Goal: Transaction & Acquisition: Purchase product/service

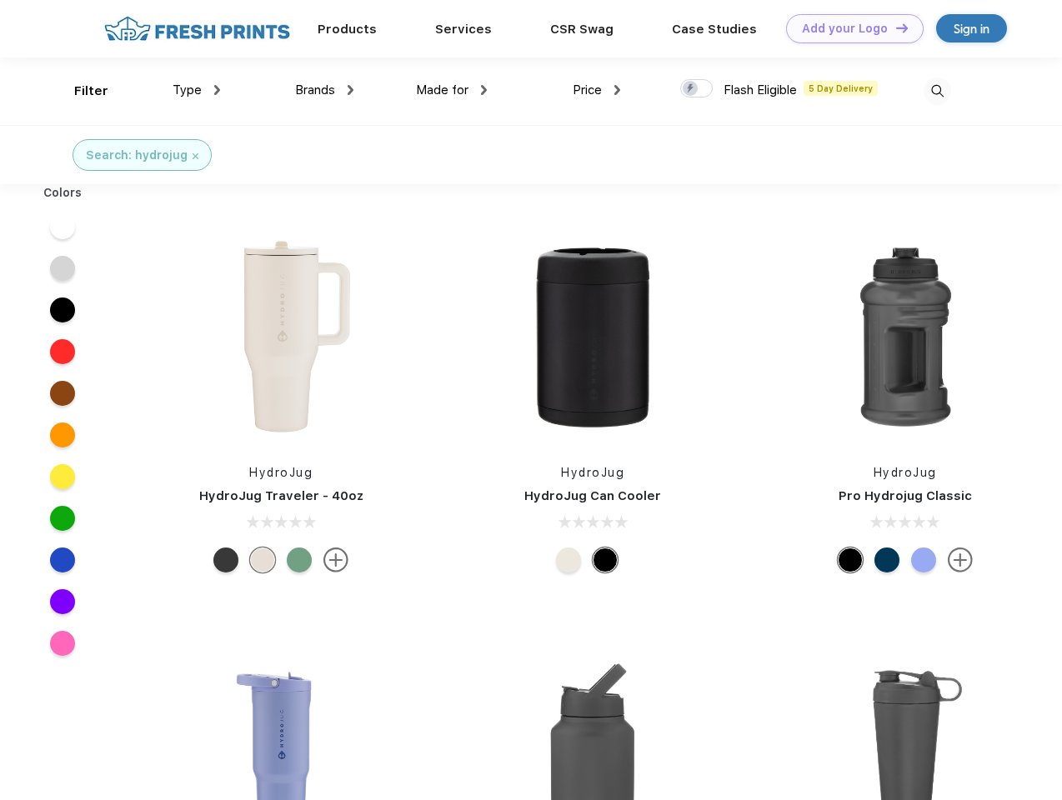
click at [848, 28] on link "Add your Logo Design Tool" at bounding box center [854, 28] width 137 height 29
click at [0, 0] on div "Design Tool" at bounding box center [0, 0] width 0 height 0
click at [894, 27] on link "Add your Logo Design Tool" at bounding box center [854, 28] width 137 height 29
click at [80, 91] on div "Filter" at bounding box center [91, 91] width 34 height 19
click at [197, 90] on span "Type" at bounding box center [186, 89] width 29 height 15
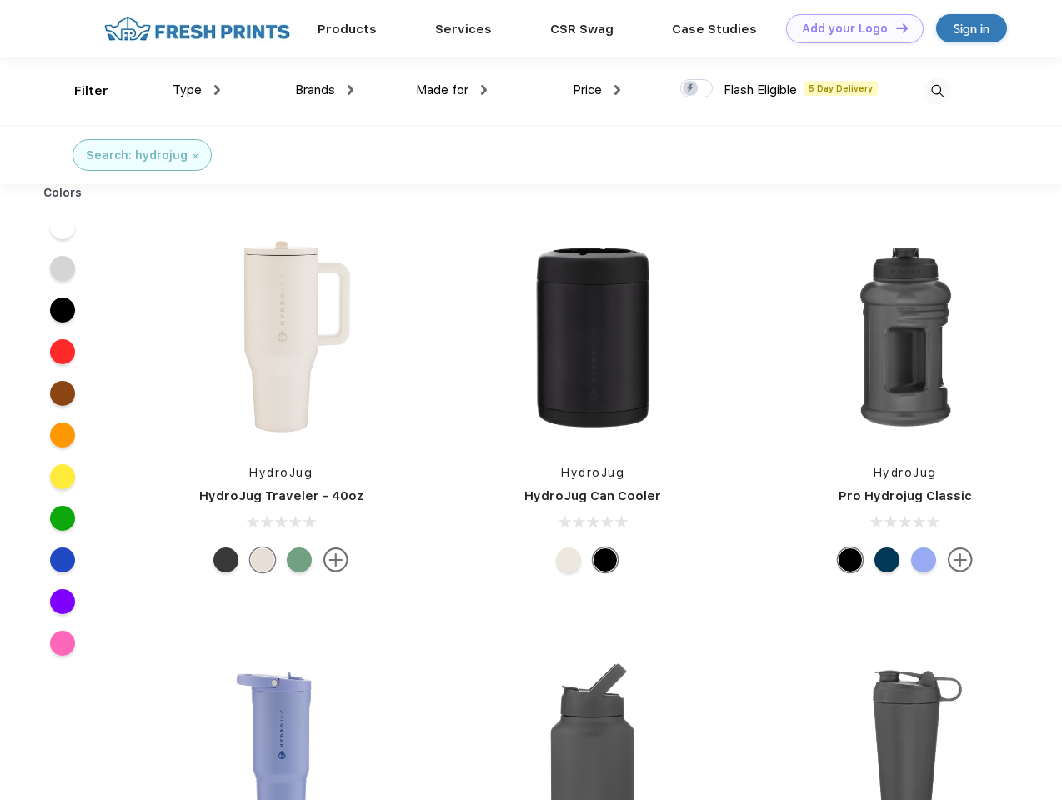
click at [324, 90] on span "Brands" at bounding box center [315, 89] width 40 height 15
click at [452, 90] on span "Made for" at bounding box center [442, 89] width 52 height 15
click at [597, 90] on span "Price" at bounding box center [586, 89] width 29 height 15
click at [697, 89] on div at bounding box center [696, 88] width 32 height 18
click at [691, 89] on input "checkbox" at bounding box center [685, 83] width 11 height 11
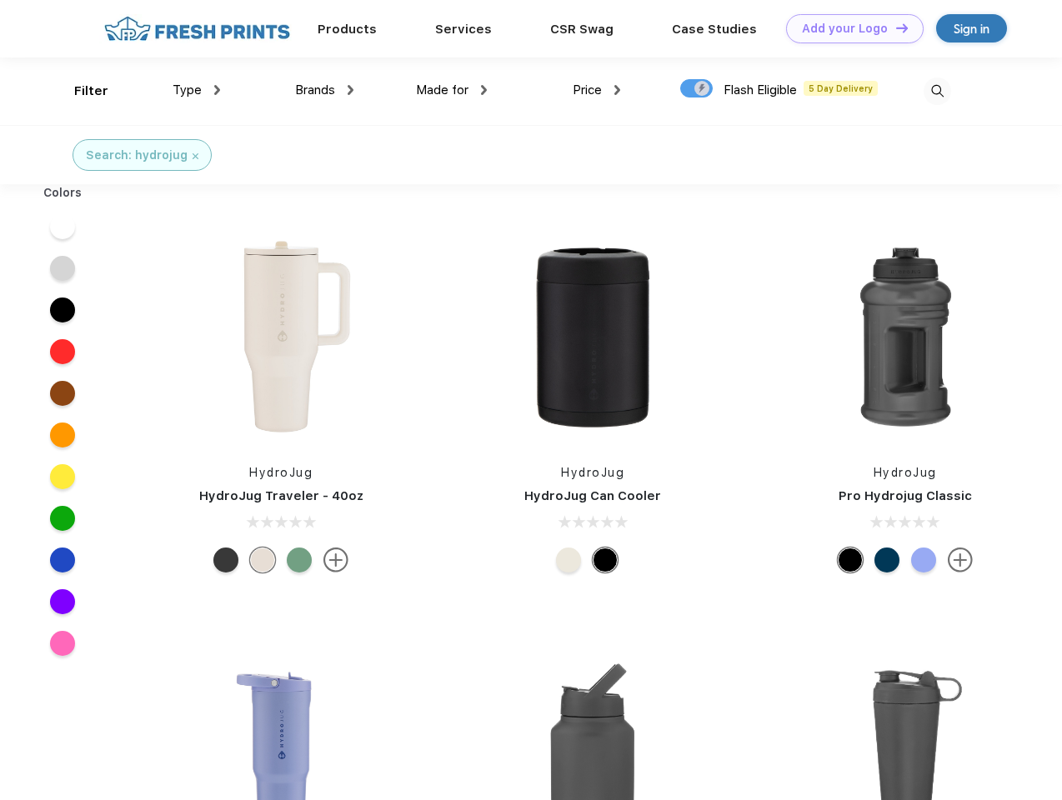
click at [937, 91] on img at bounding box center [936, 90] width 27 height 27
